Goal: Transaction & Acquisition: Obtain resource

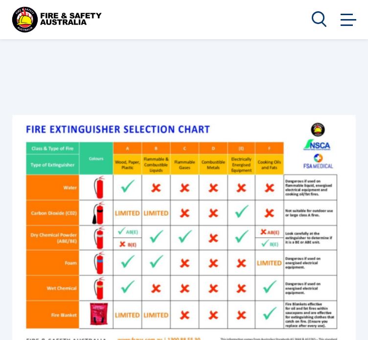
click at [61, 132] on img at bounding box center [183, 236] width 343 height 243
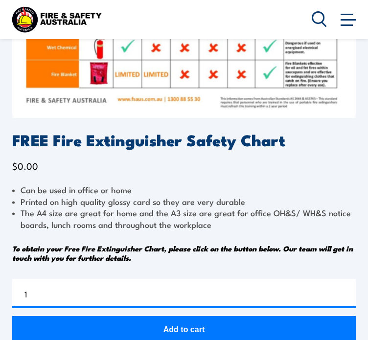
scroll to position [241, 0]
click at [176, 316] on button "Add to cart" at bounding box center [183, 330] width 343 height 29
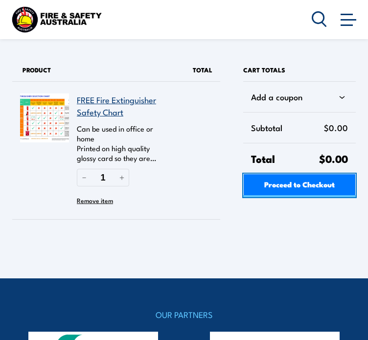
click at [276, 184] on span "Proceed to Checkout" at bounding box center [299, 184] width 70 height 18
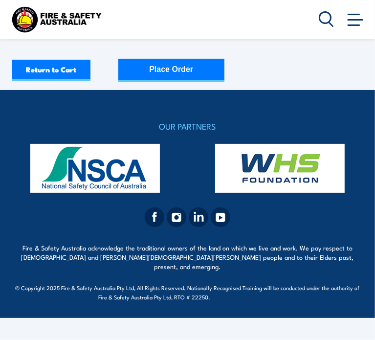
select select "VIC"
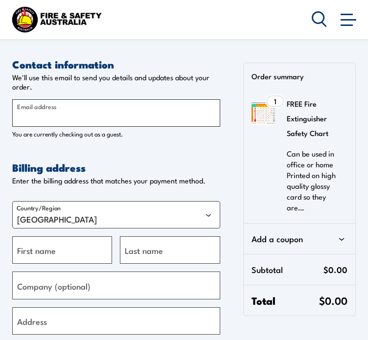
click at [174, 116] on input "Email address" at bounding box center [116, 112] width 208 height 27
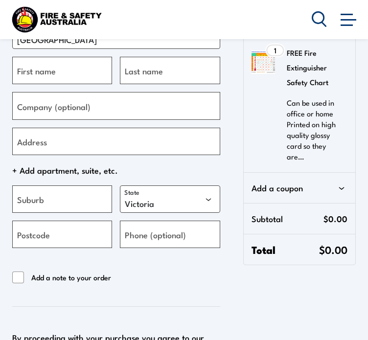
scroll to position [155, 0]
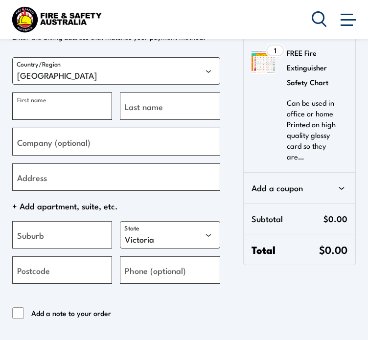
click at [100, 107] on input "First name" at bounding box center [62, 105] width 100 height 27
type input "Brianna"
type input "E"
type input "Ryan"
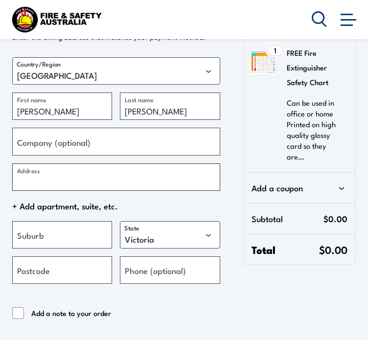
type input "8"
type input "[STREET_ADDRESS][PERSON_NAME]"
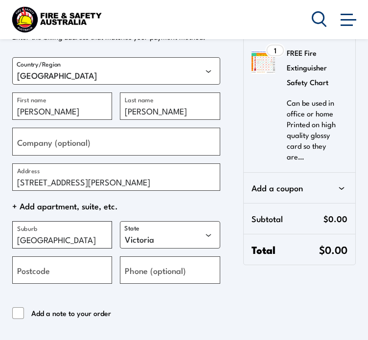
type input "Collingwood Park"
select select "QLD"
type input "4301"
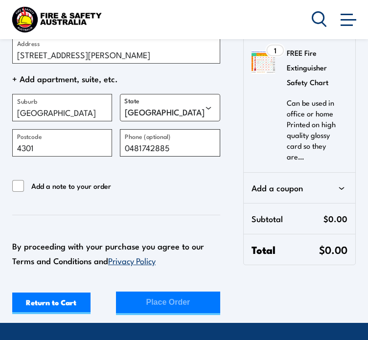
scroll to position [435, 0]
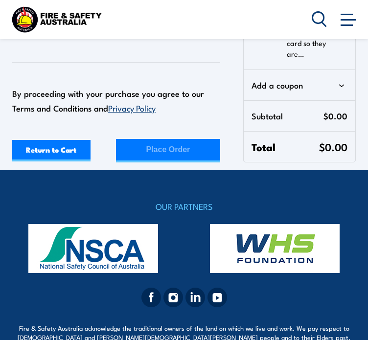
type input "0481742885"
click at [109, 86] on div "By proceeding with your purchase you agree to our Terms and Conditions and Priv…" at bounding box center [116, 88] width 208 height 53
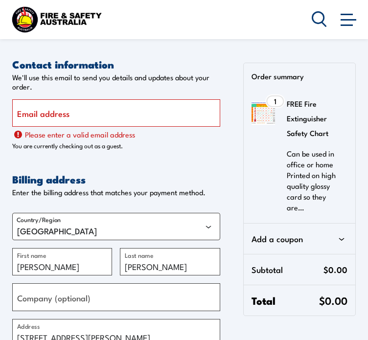
scroll to position [0, 0]
click at [110, 110] on input "Email address" at bounding box center [116, 112] width 208 height 27
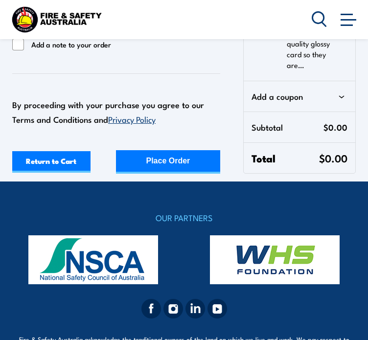
scroll to position [426, 0]
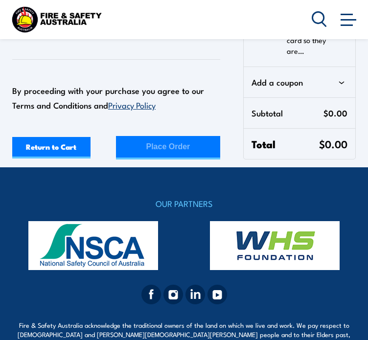
type input "[EMAIL_ADDRESS][DOMAIN_NAME]"
click at [156, 159] on div "Return to Cart Place Order" at bounding box center [116, 147] width 208 height 23
click at [187, 154] on div "Place Order" at bounding box center [168, 146] width 44 height 18
